Goal: Check status

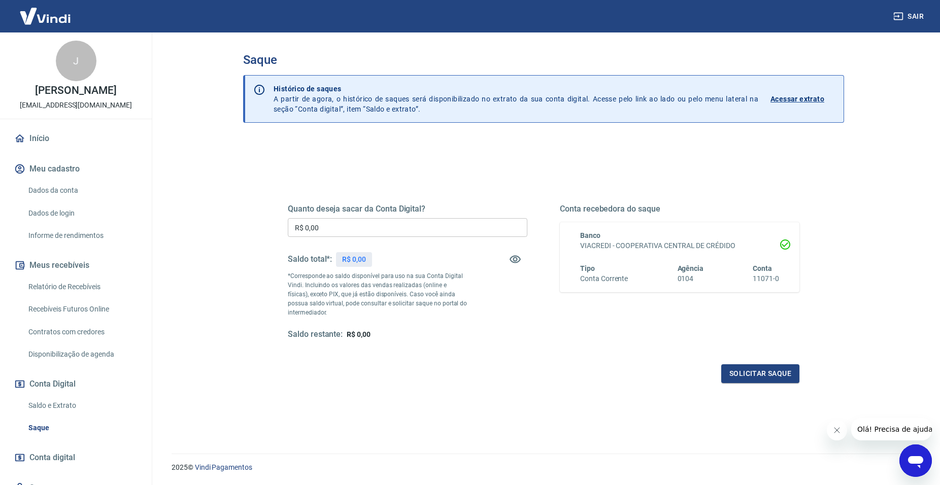
click at [51, 407] on link "Saldo e Extrato" at bounding box center [81, 405] width 115 height 21
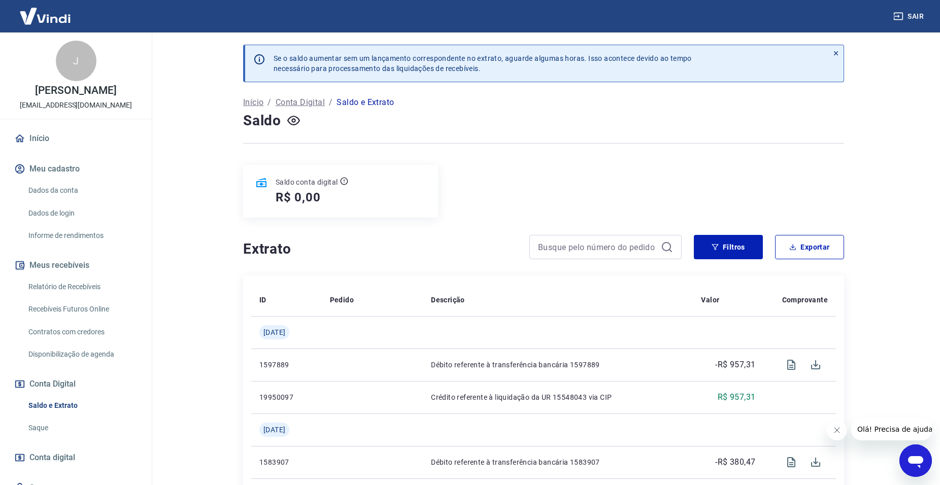
click at [26, 22] on img at bounding box center [45, 16] width 66 height 31
